Goal: Transaction & Acquisition: Purchase product/service

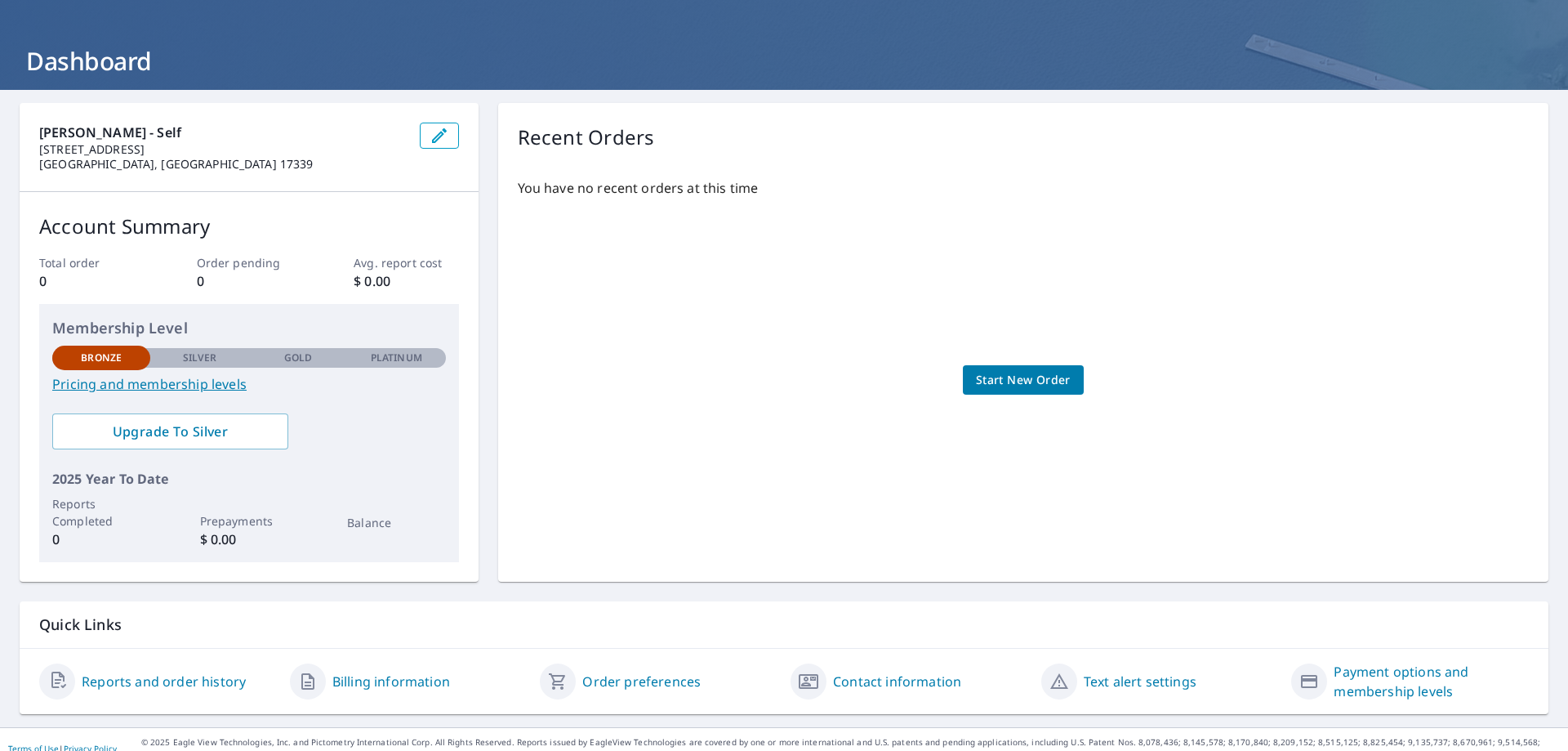
scroll to position [79, 0]
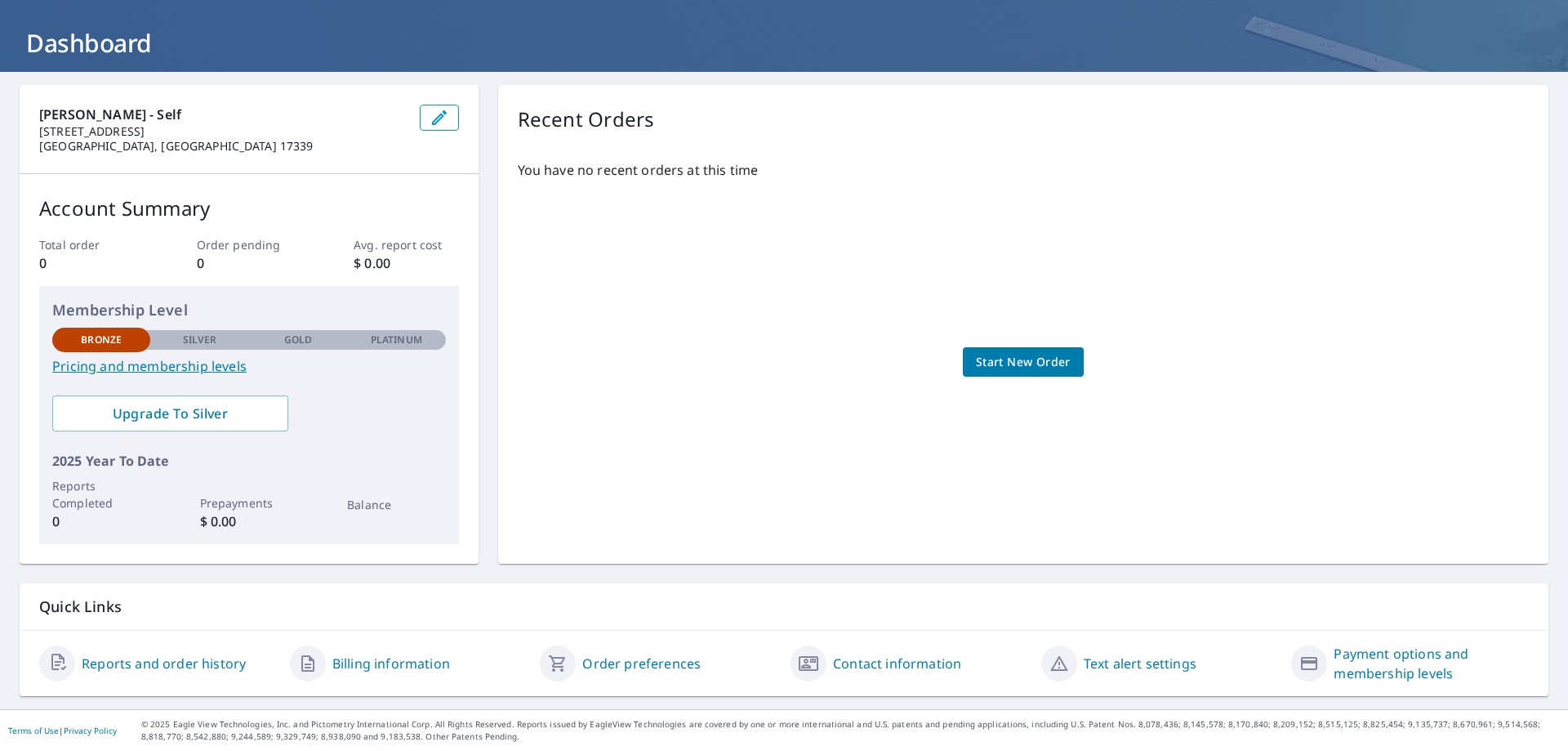
click at [994, 369] on span "Start New Order" at bounding box center [1024, 362] width 95 height 20
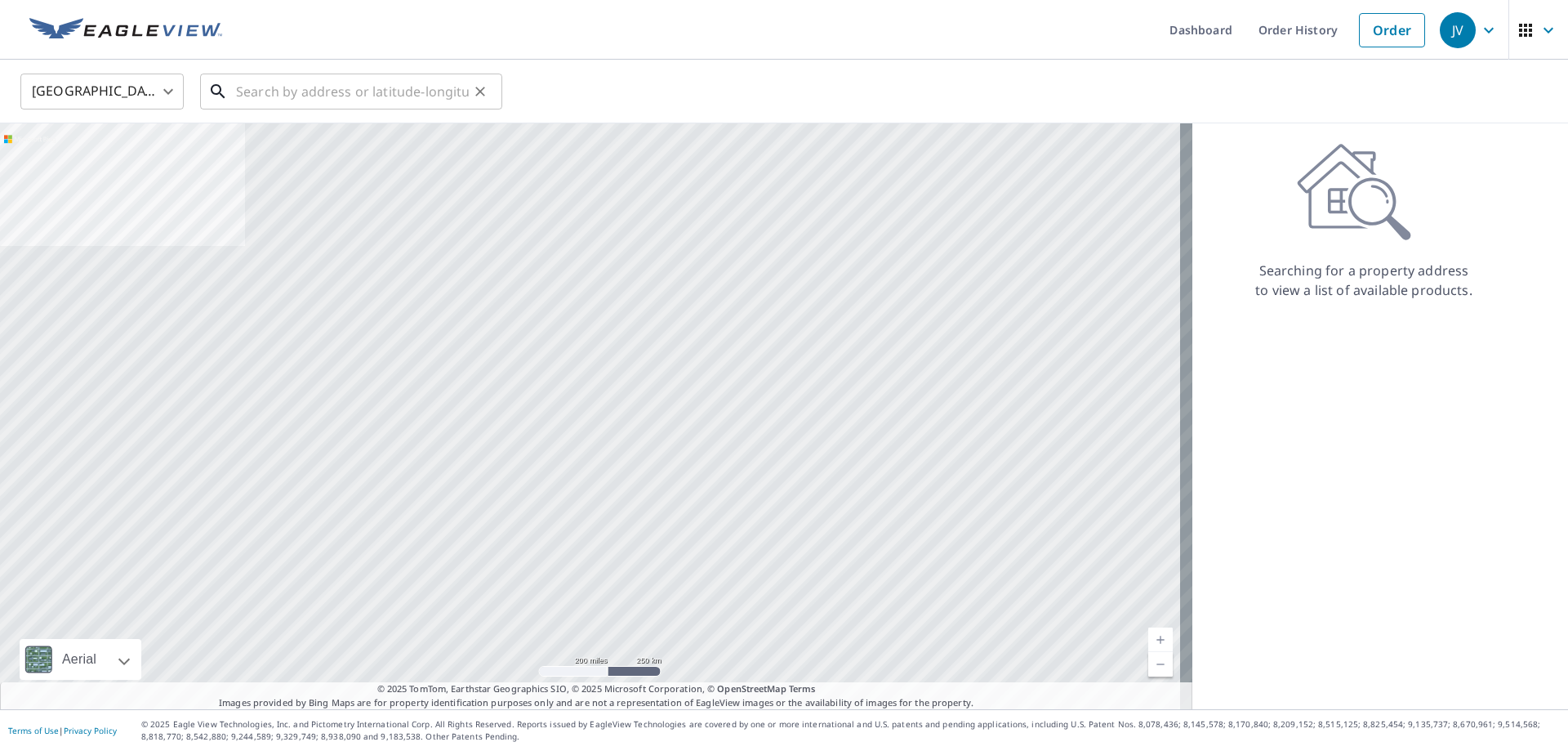
click at [321, 101] on input "text" at bounding box center [352, 91] width 233 height 46
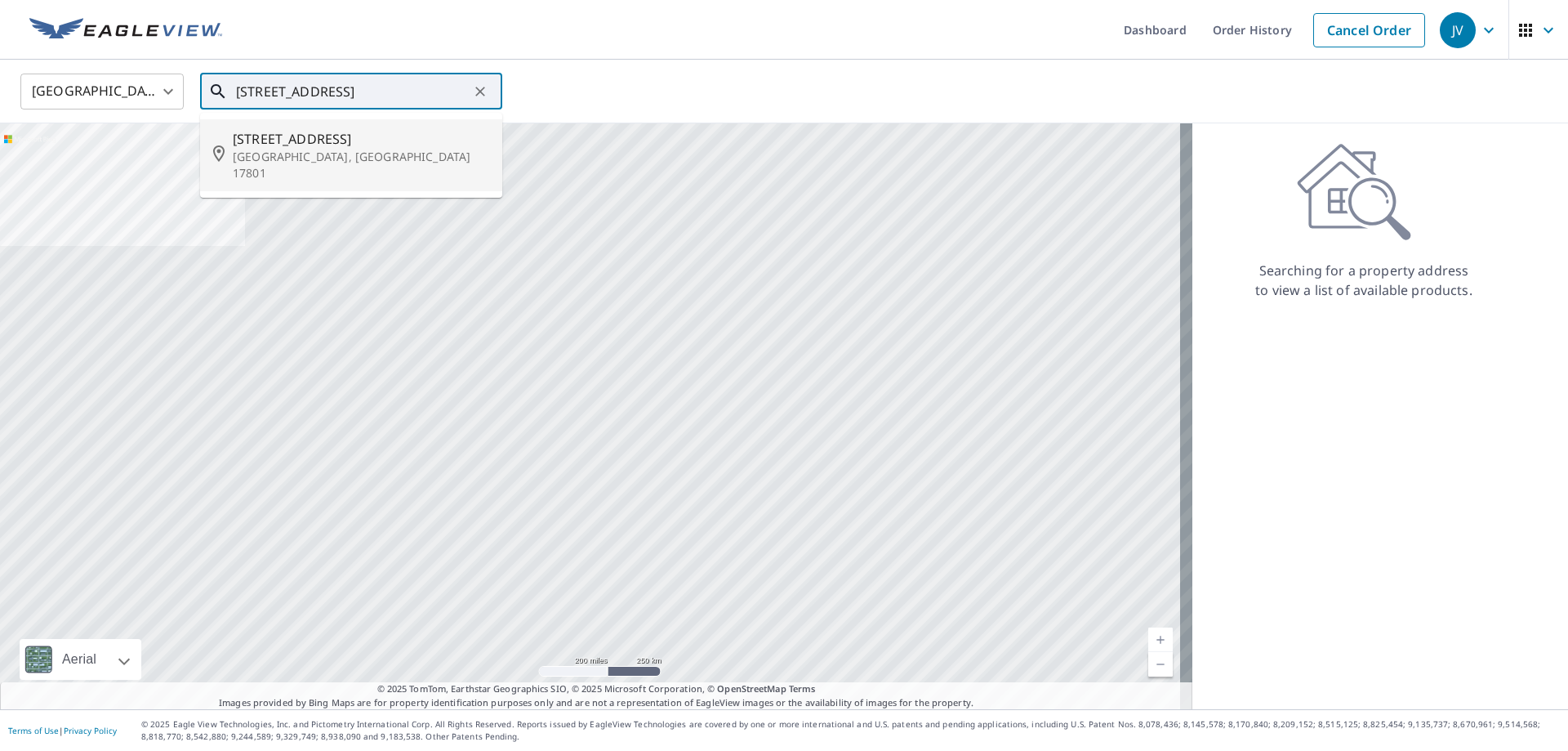
click at [298, 138] on span "[STREET_ADDRESS]" at bounding box center [361, 138] width 257 height 19
type input "[STREET_ADDRESS]"
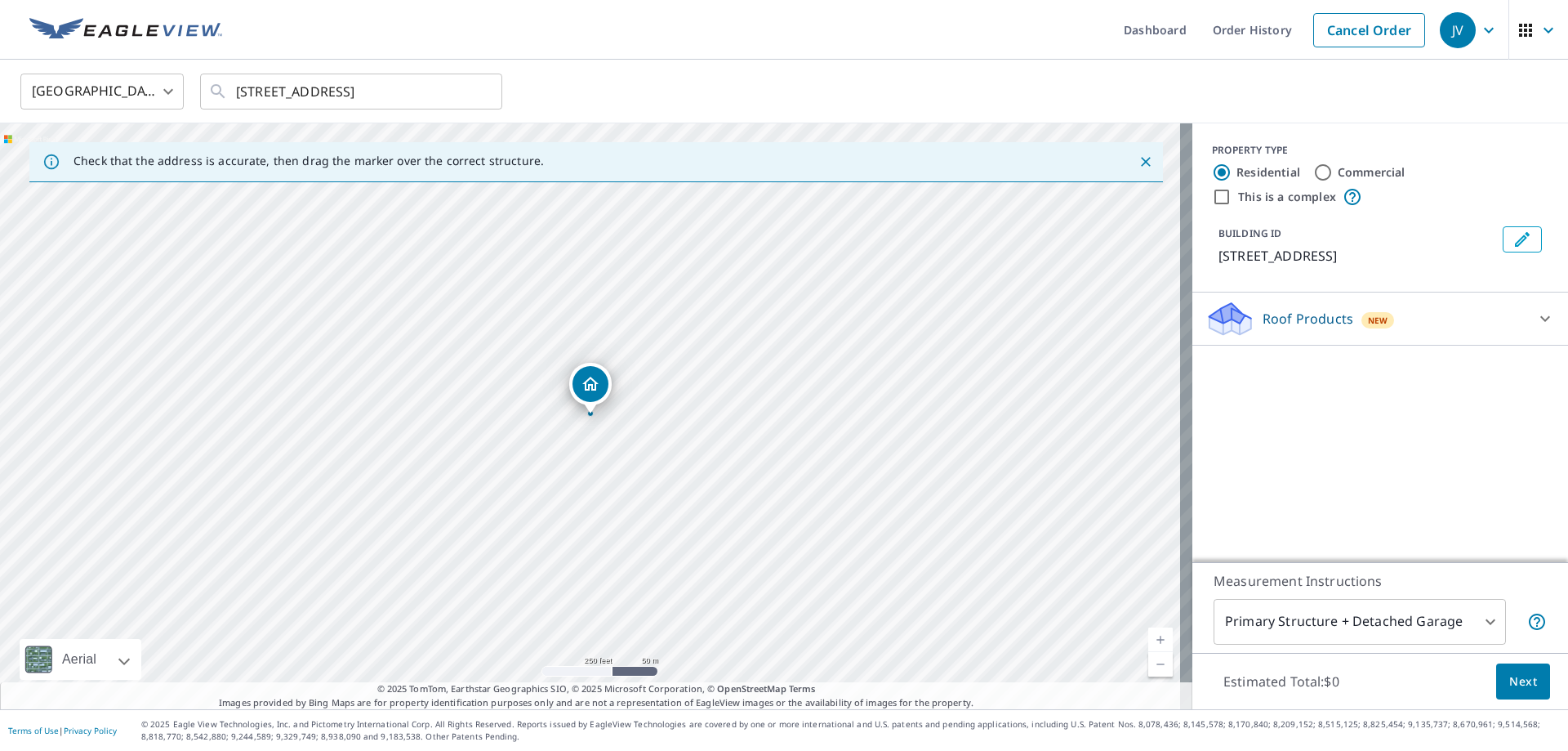
click at [1526, 326] on div at bounding box center [1545, 318] width 39 height 39
click at [1541, 315] on icon at bounding box center [1545, 318] width 10 height 5
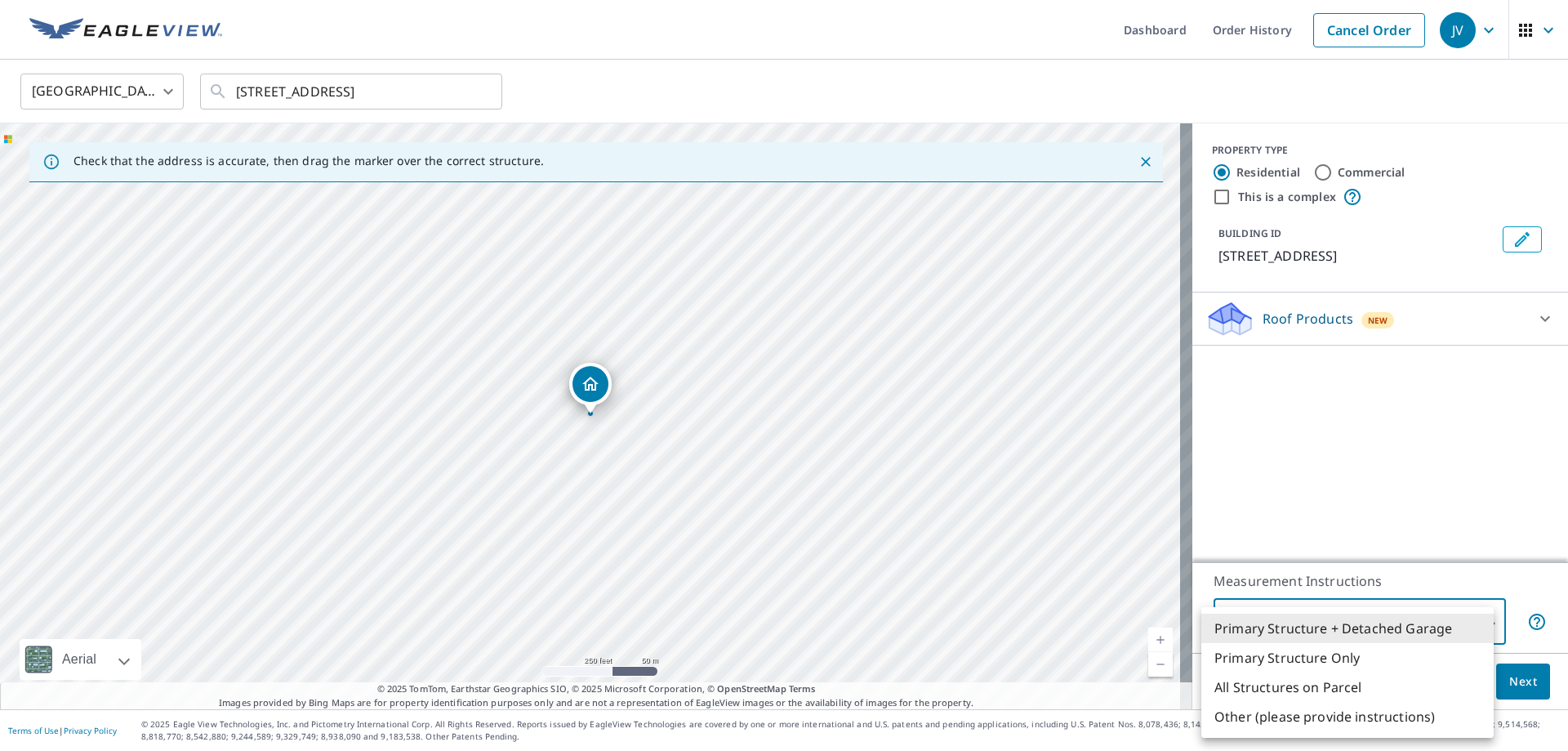
click at [1480, 626] on body "JV JV Dashboard Order History Cancel Order JV [GEOGRAPHIC_DATA] [GEOGRAPHIC_DAT…" at bounding box center [784, 376] width 1568 height 751
click at [1344, 661] on li "Primary Structure Only" at bounding box center [1348, 658] width 292 height 29
type input "2"
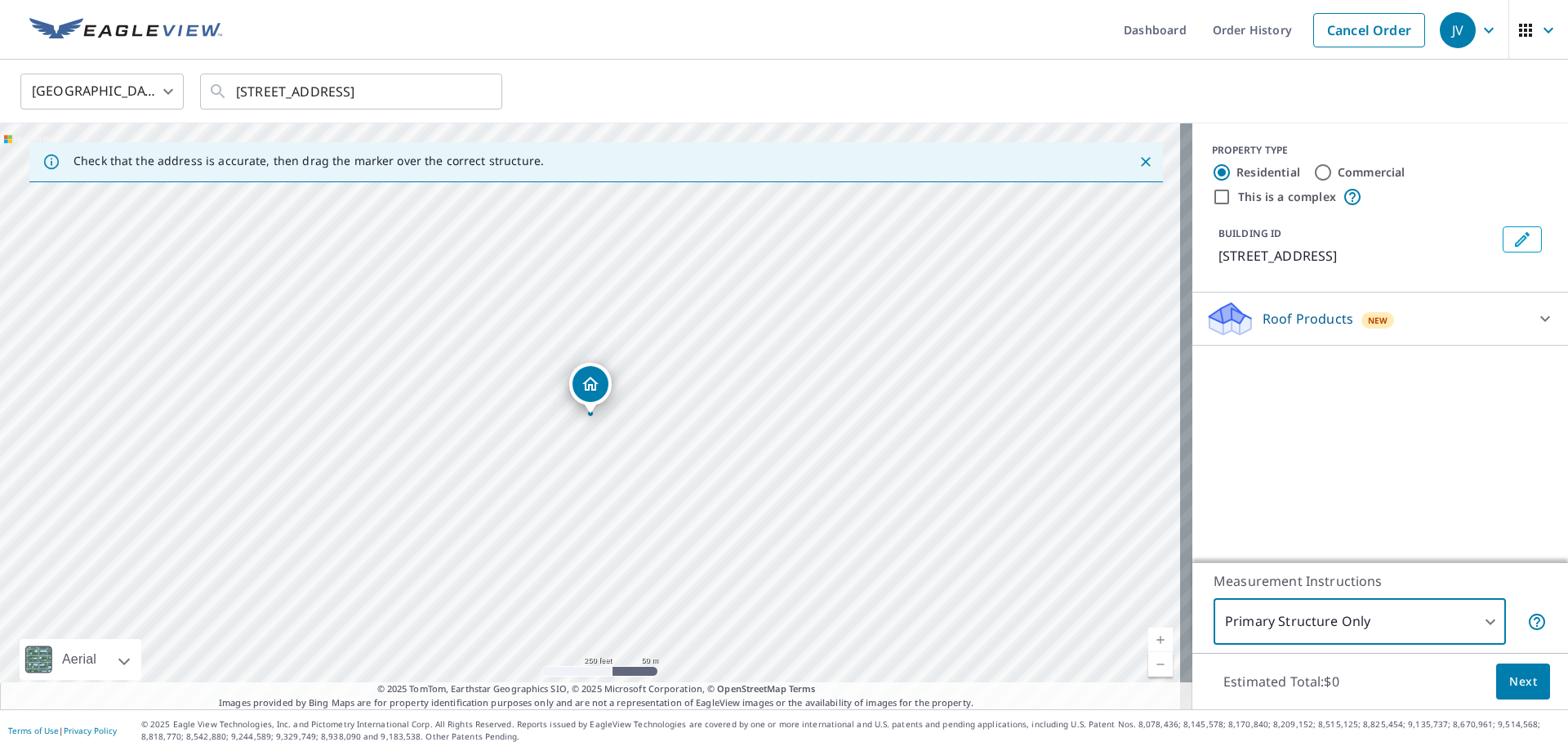
click at [1517, 690] on span "Next" at bounding box center [1523, 682] width 27 height 20
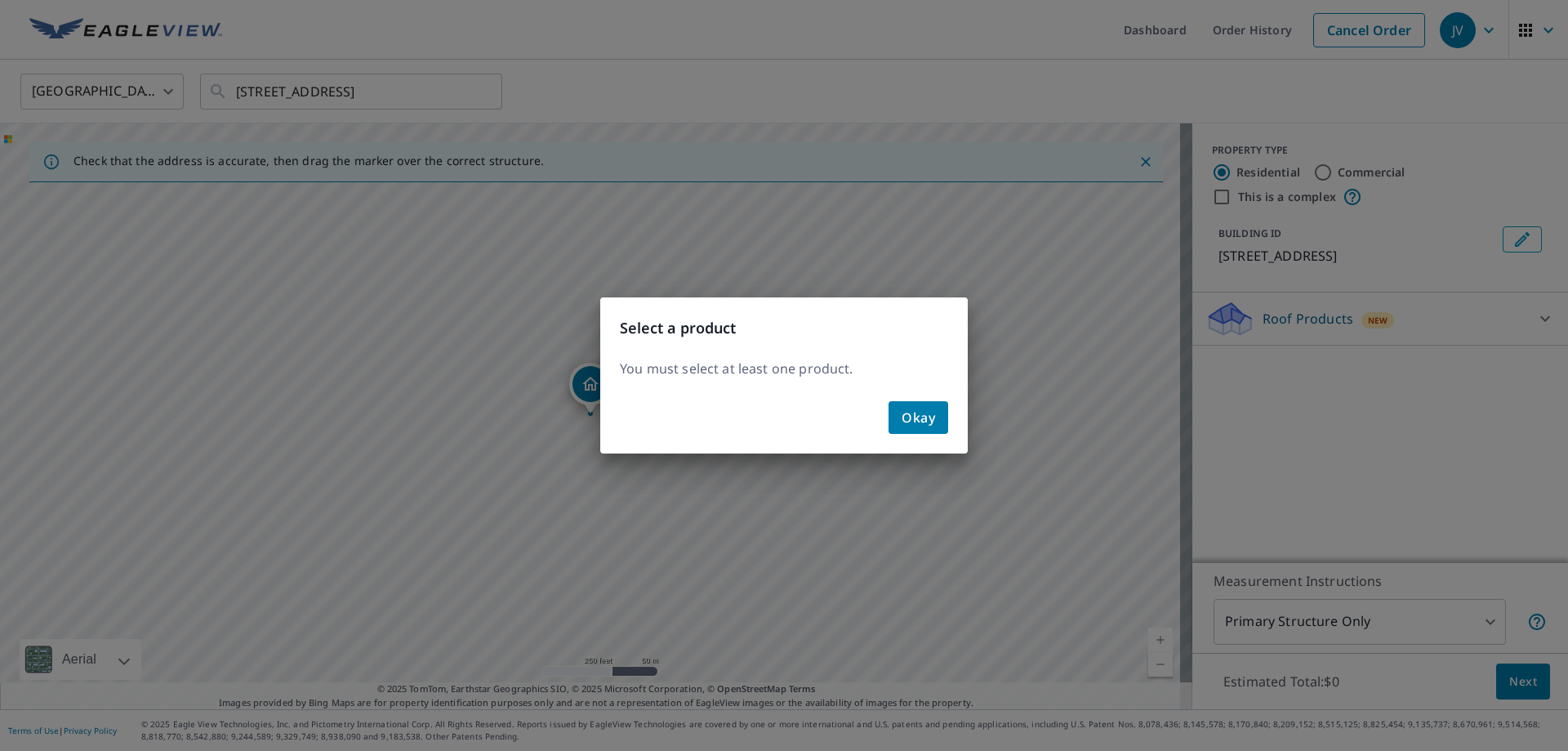
click at [936, 426] on button "Okay" at bounding box center [918, 418] width 59 height 33
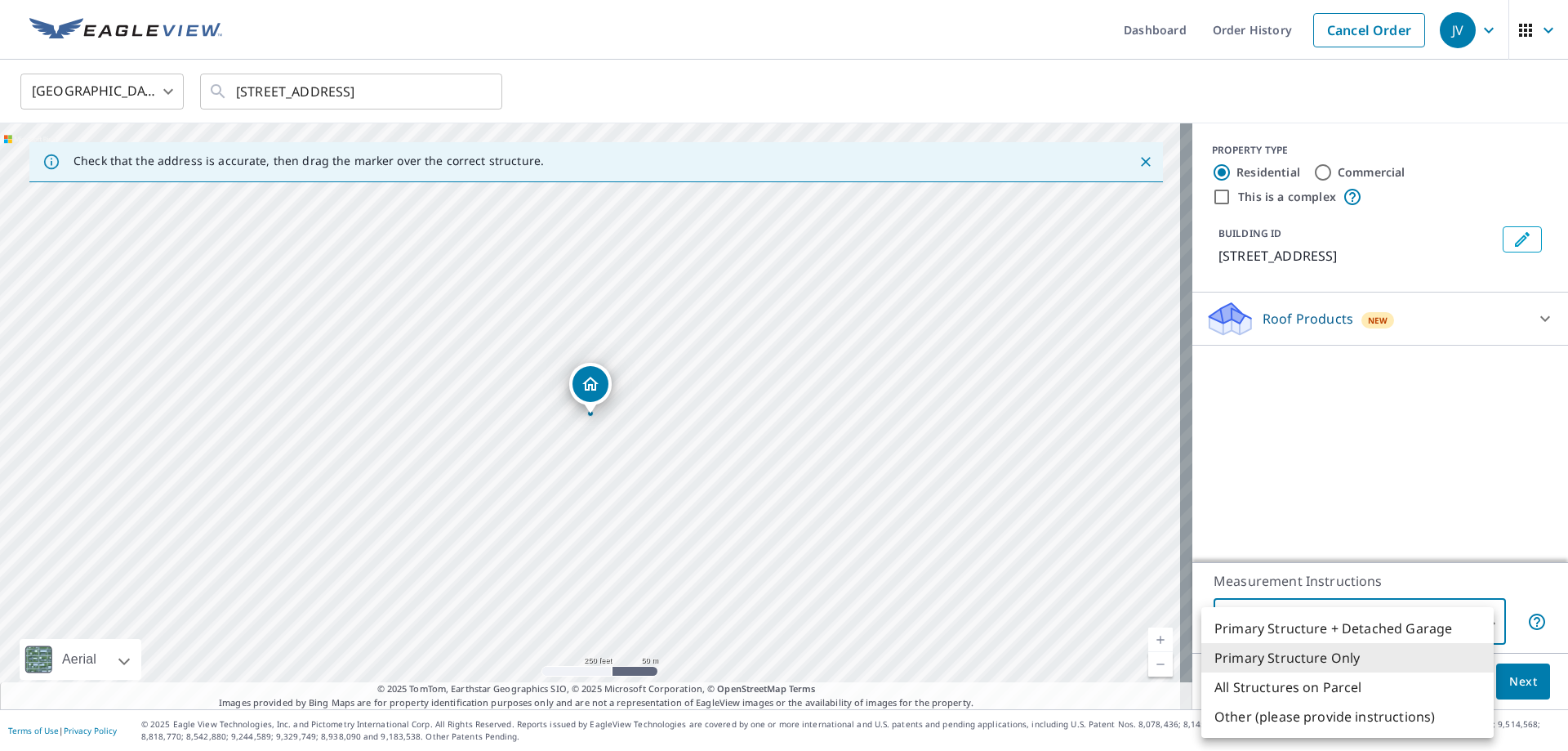
click at [1466, 623] on body "JV JV Dashboard Order History Cancel Order JV [GEOGRAPHIC_DATA] [GEOGRAPHIC_DAT…" at bounding box center [784, 376] width 1568 height 751
click at [1433, 661] on li "Primary Structure Only" at bounding box center [1348, 658] width 292 height 29
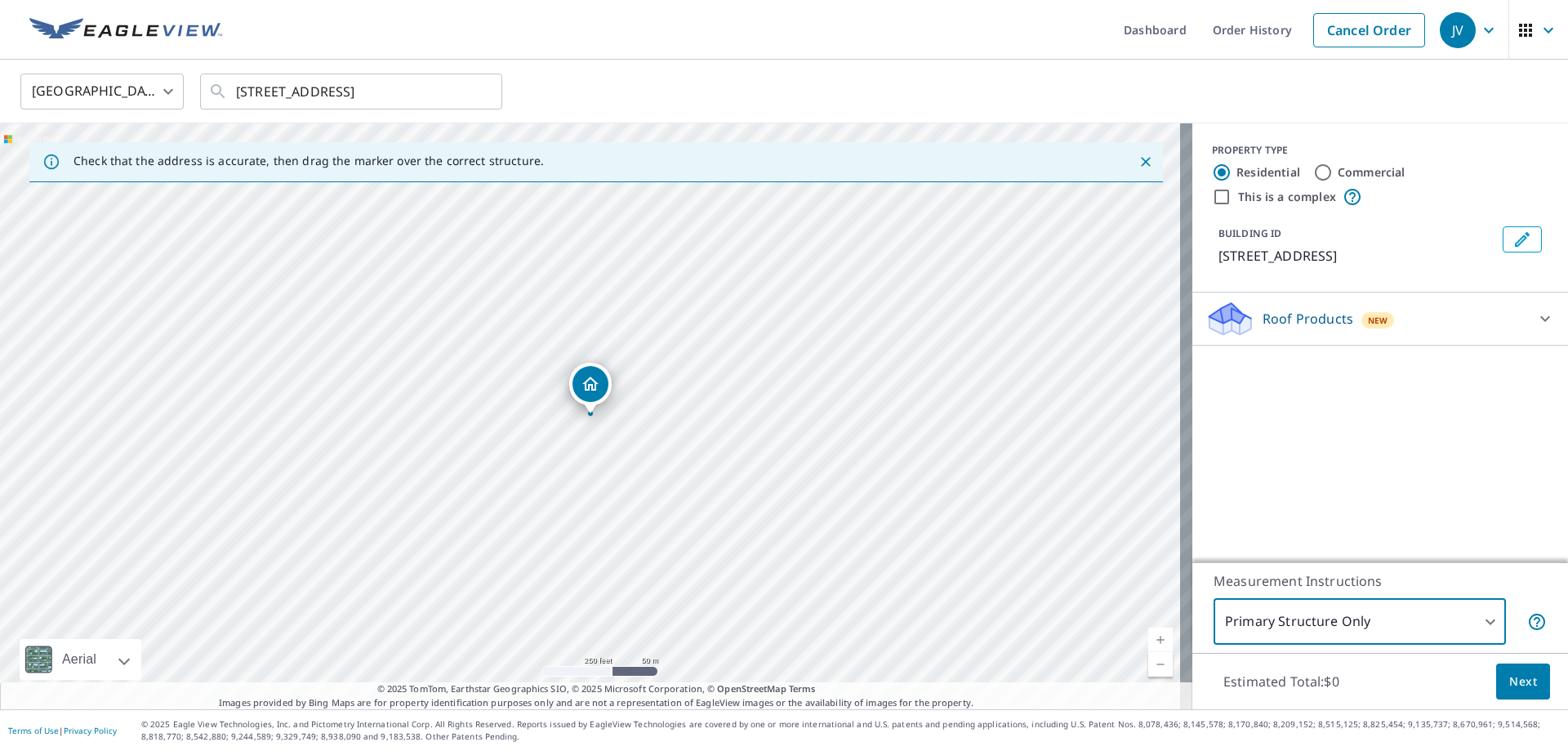
click at [1468, 320] on div "Roof Products New" at bounding box center [1365, 319] width 321 height 38
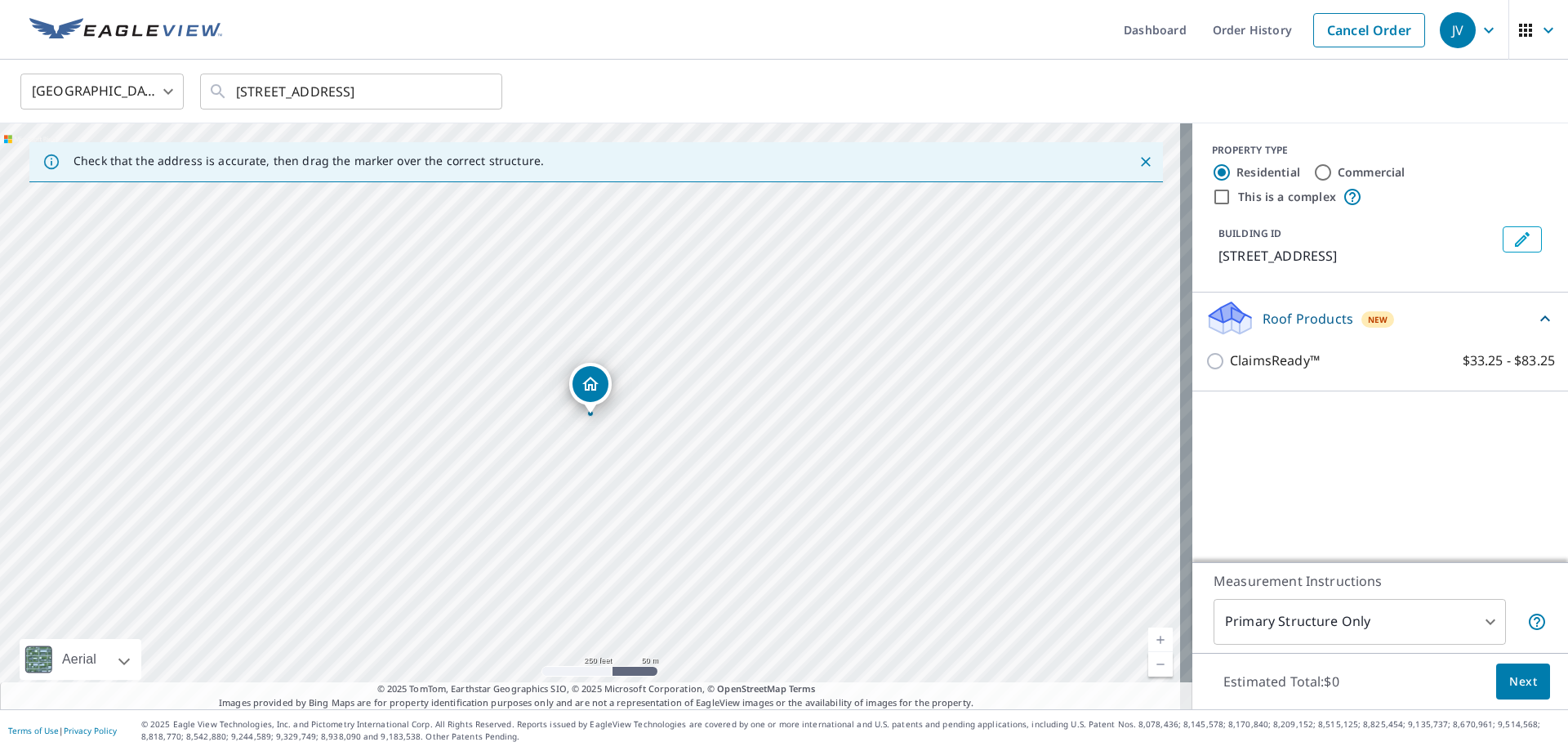
click at [1298, 465] on div "PROPERTY TYPE Residential Commercial This is a complex BUILDING ID [STREET_ADDR…" at bounding box center [1380, 343] width 375 height 439
